Goal: Task Accomplishment & Management: Complete application form

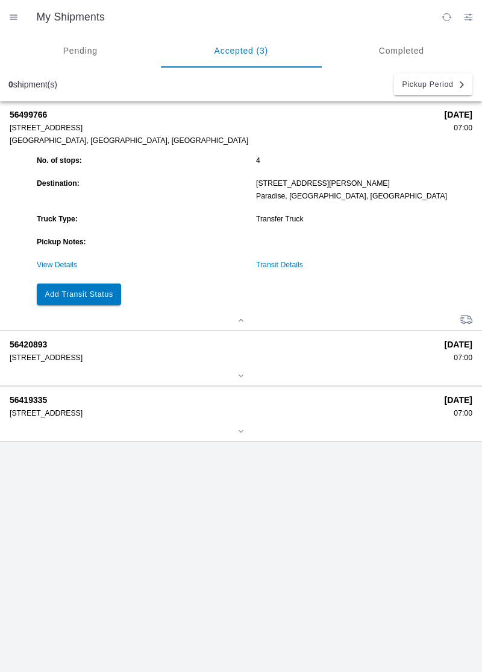
click at [0, 0] on slot "Add Transit Status" at bounding box center [0, 0] width 0 height 0
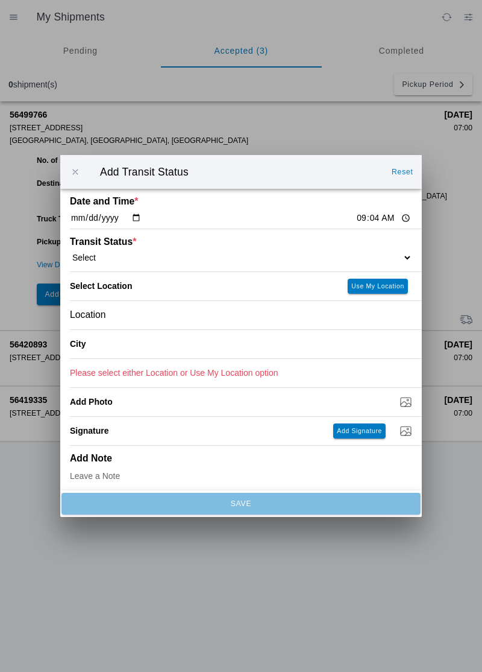
click at [168, 257] on select "Select Arrive at Drop Off Arrive at Pickup Break Start Break Stop Depart Drop O…" at bounding box center [241, 257] width 342 height 11
select select "ARVPULOC"
click at [375, 290] on button "Use My Location" at bounding box center [378, 286] width 60 height 15
type input "[GEOGRAPHIC_DATA]"
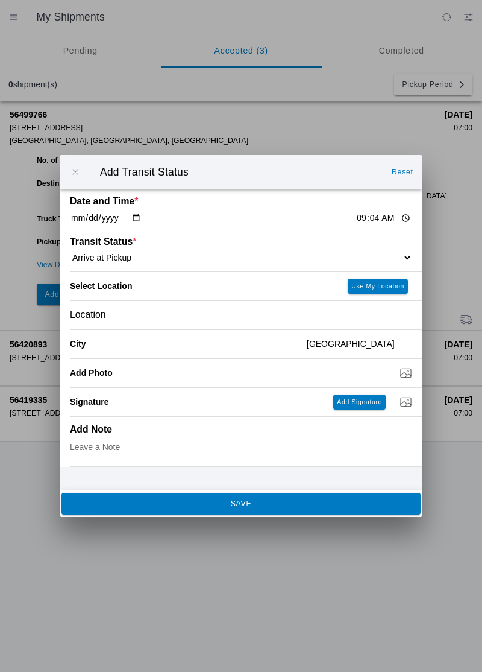
click at [353, 508] on button "SAVE" at bounding box center [240, 504] width 359 height 22
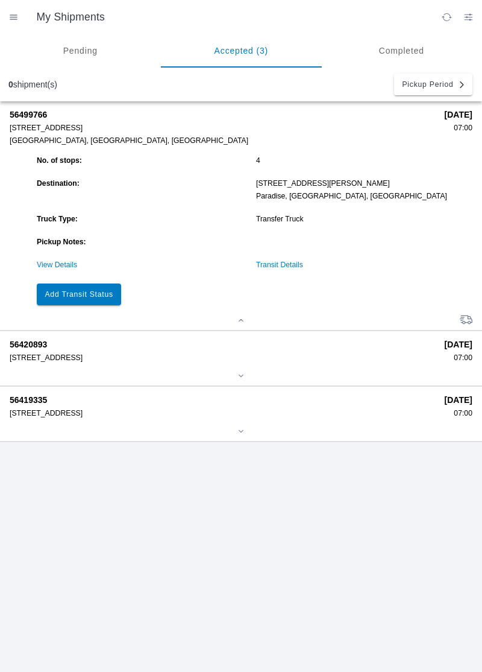
click at [92, 283] on button "Add Transit Status" at bounding box center [79, 294] width 84 height 22
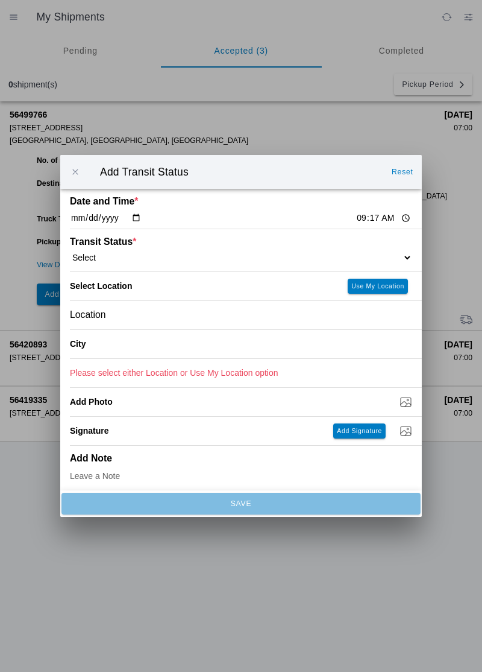
click at [367, 253] on select "Select Arrive at Drop Off Arrive at Pickup Break Start Break Stop Depart Drop O…" at bounding box center [241, 257] width 342 height 11
select select "DPTPULOC"
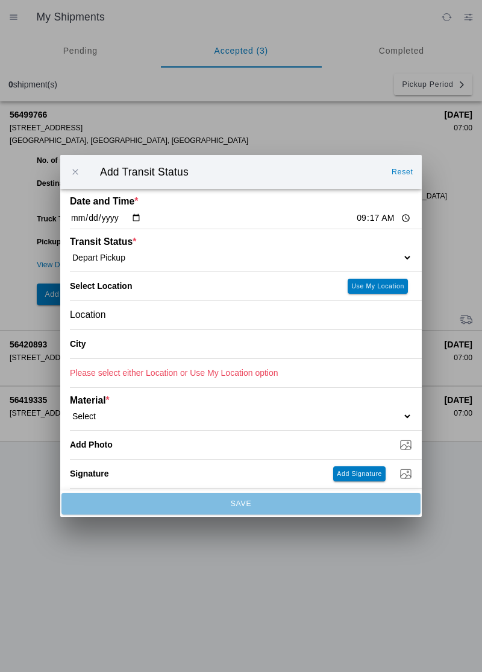
click at [364, 290] on button "Use My Location" at bounding box center [378, 286] width 60 height 15
type input "[GEOGRAPHIC_DATA]"
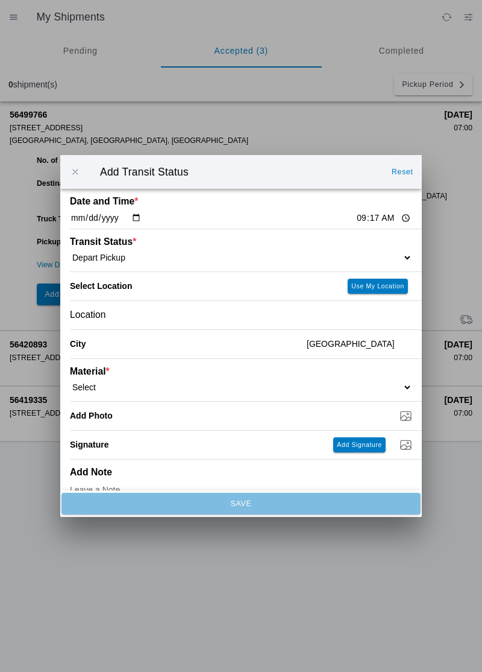
click at [385, 382] on select "Select 1" x 3" Rock 1" x 4" Rock 2" x 4" Rock Asphalt Cold Patch Backfill Spec …" at bounding box center [241, 387] width 342 height 11
select select "708650"
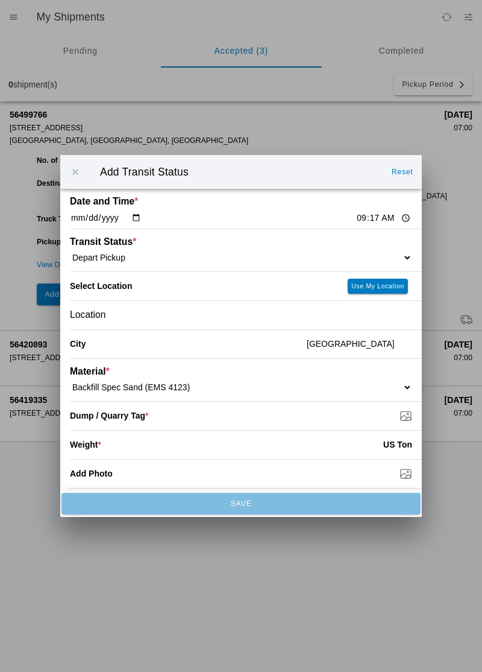
click at [405, 411] on input "Dump / Quarry Tag *" at bounding box center [246, 415] width 352 height 13
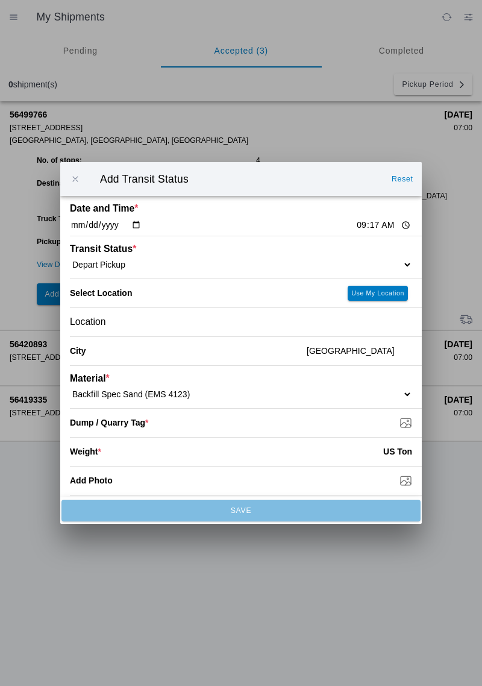
type input "C:\fakepath\1755533841570251410390101714004.jpg"
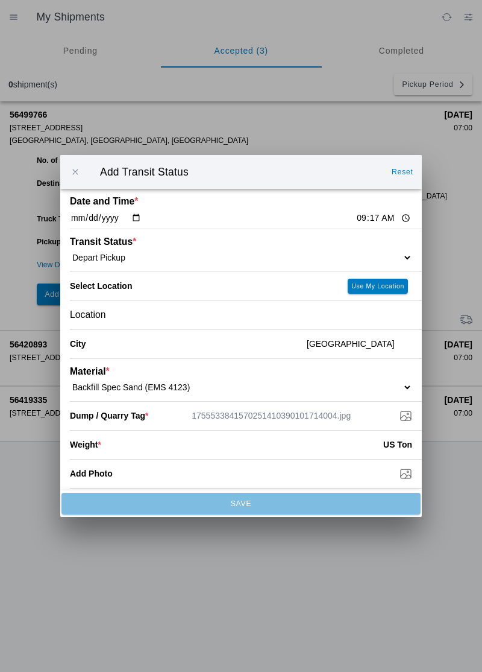
click at [265, 446] on input "number" at bounding box center [242, 444] width 282 height 27
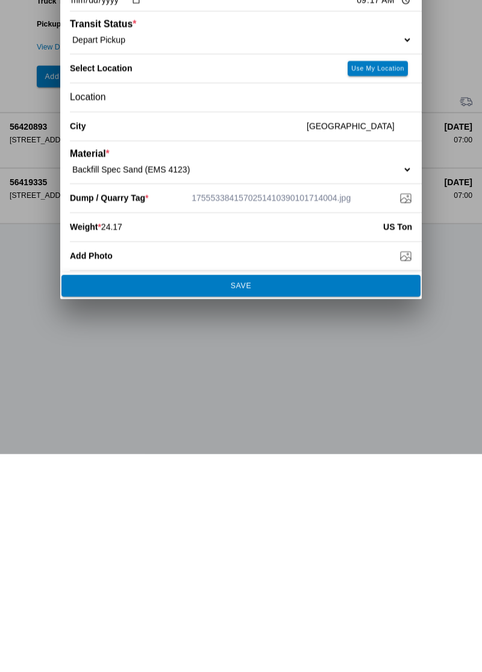
type input "24.17"
click at [345, 503] on span "SAVE" at bounding box center [240, 503] width 343 height 7
